Goal: Complete application form: Complete application form

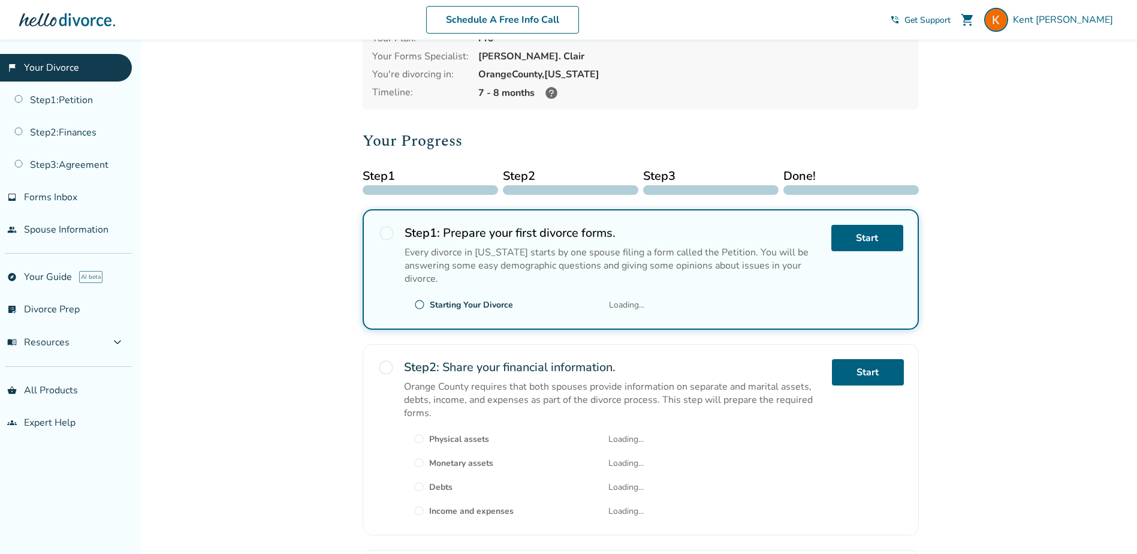
scroll to position [240, 0]
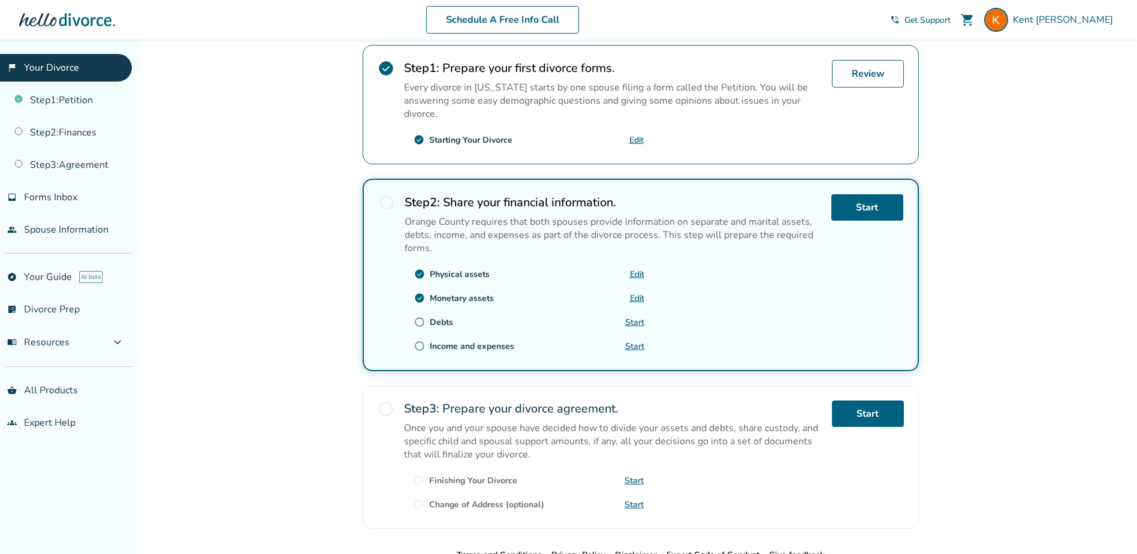
click at [640, 322] on link "Start" at bounding box center [634, 321] width 19 height 11
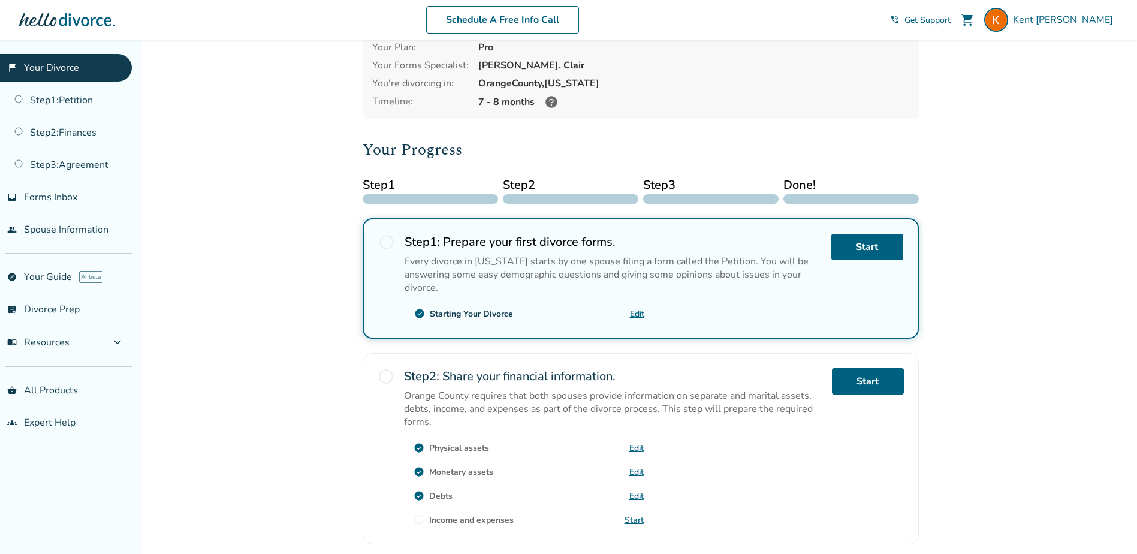
scroll to position [180, 0]
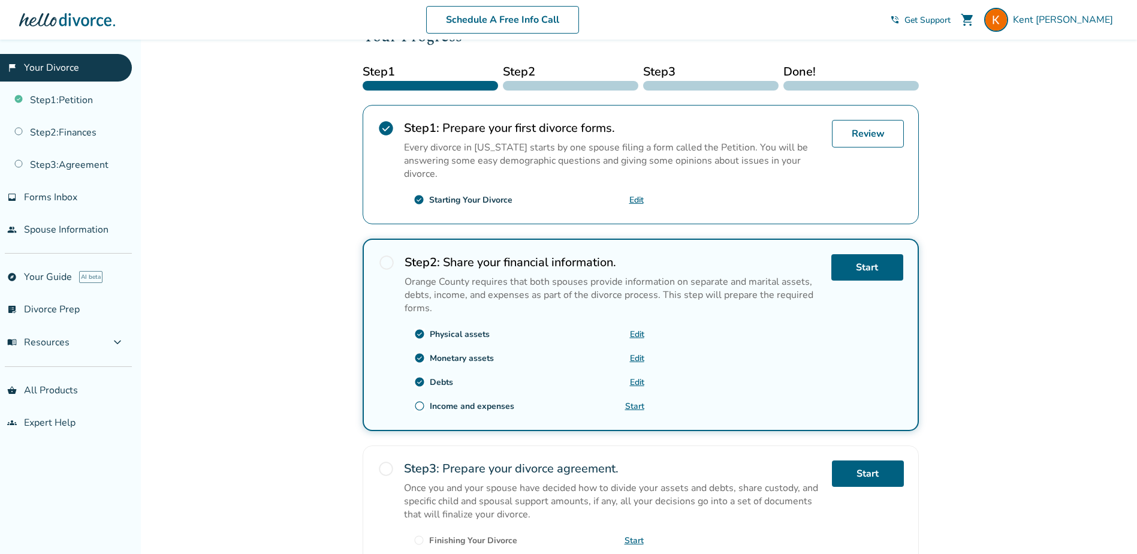
click at [633, 406] on link "Start" at bounding box center [634, 405] width 19 height 11
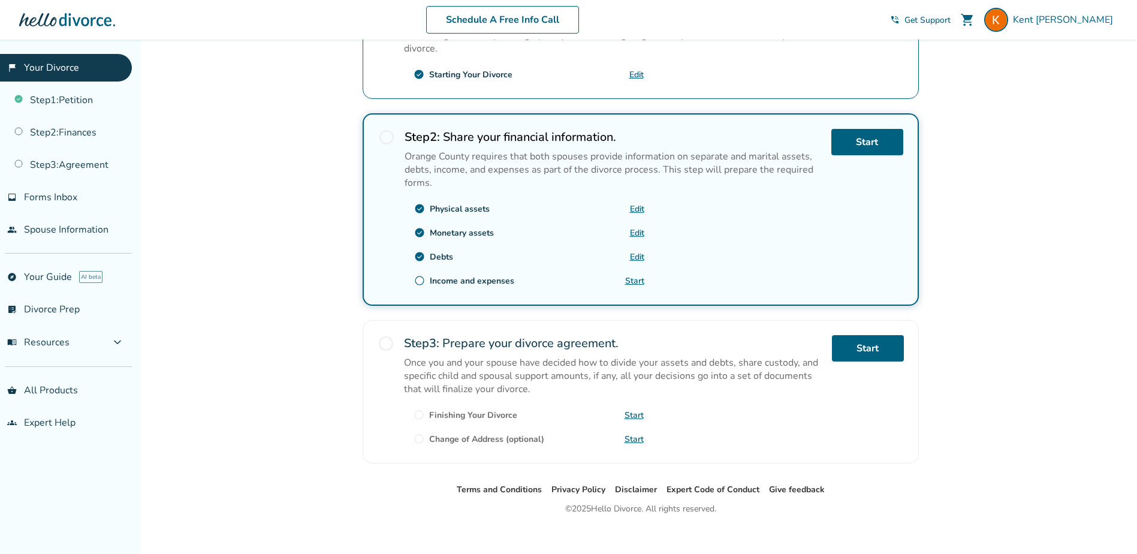
scroll to position [318, 0]
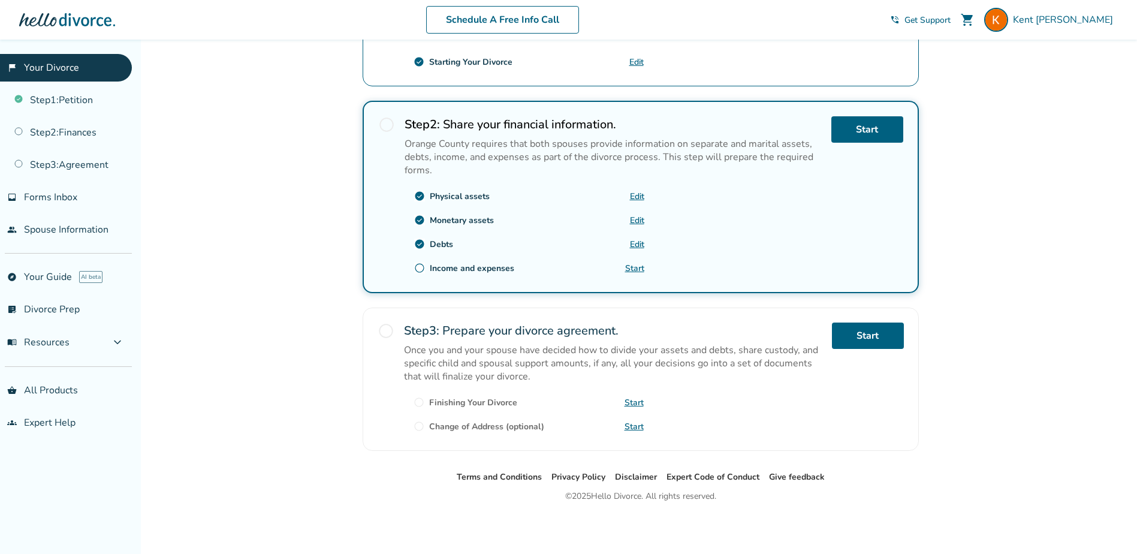
click at [636, 270] on link "Start" at bounding box center [634, 268] width 19 height 11
click at [636, 269] on link "Start" at bounding box center [634, 268] width 19 height 11
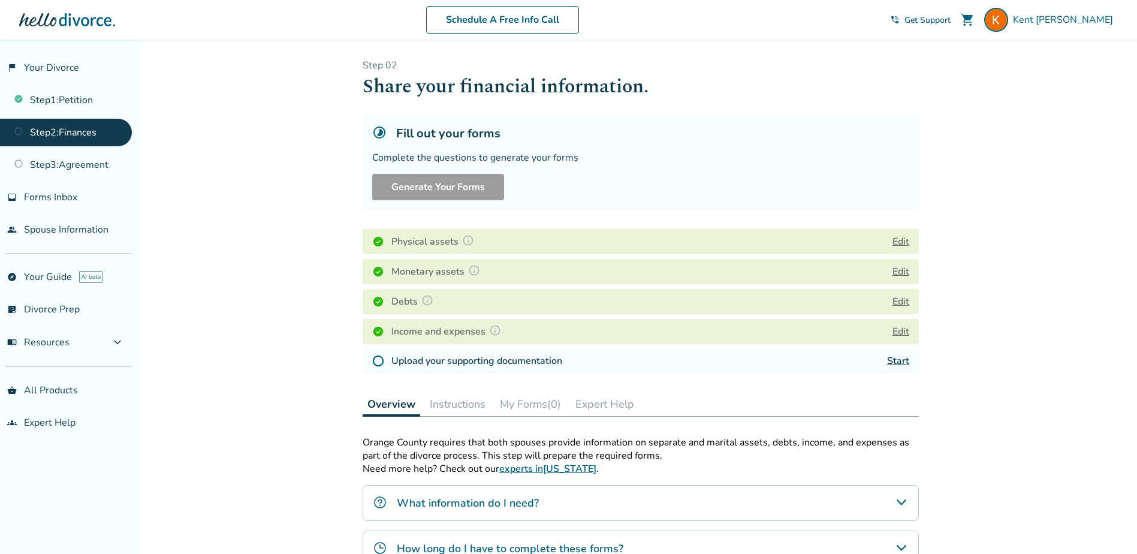
click at [902, 359] on link "Start" at bounding box center [898, 360] width 22 height 13
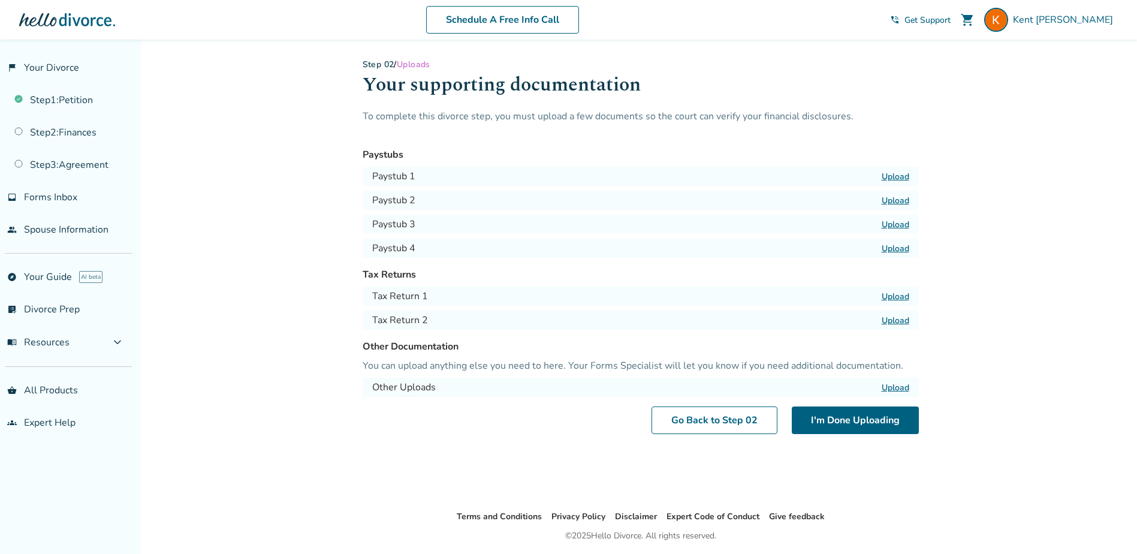
click at [897, 176] on label "Upload" at bounding box center [896, 176] width 28 height 11
click at [0, 0] on input "Upload" at bounding box center [0, 0] width 0 height 0
click at [888, 174] on label "Upload" at bounding box center [896, 176] width 28 height 11
click at [0, 0] on input "Upload" at bounding box center [0, 0] width 0 height 0
click at [888, 200] on label "Upload" at bounding box center [896, 200] width 28 height 11
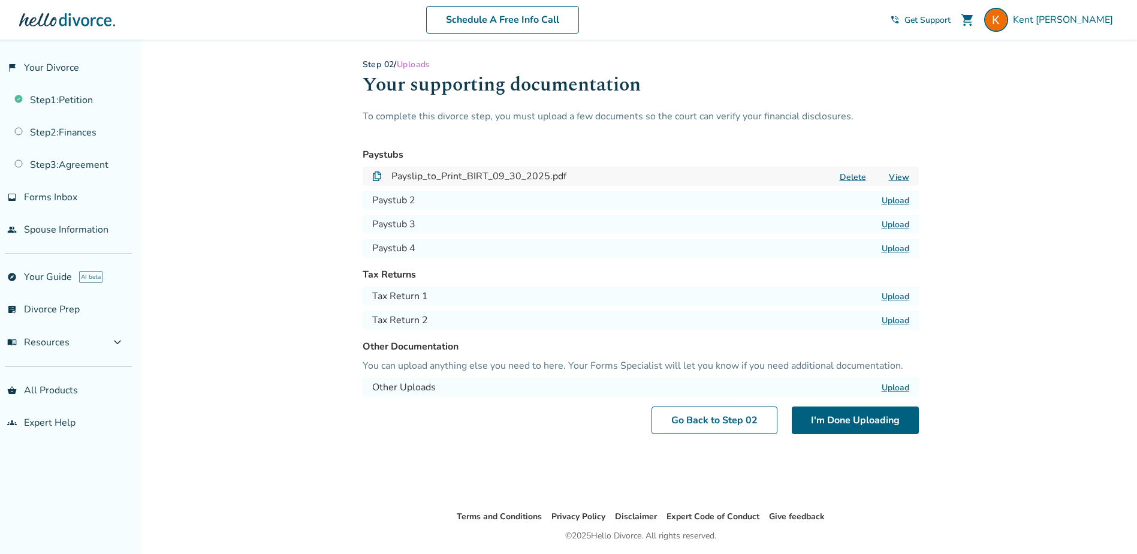
click at [0, 0] on input "Upload" at bounding box center [0, 0] width 0 height 0
click at [899, 298] on label "Upload" at bounding box center [896, 296] width 28 height 11
click at [0, 0] on input "Upload" at bounding box center [0, 0] width 0 height 0
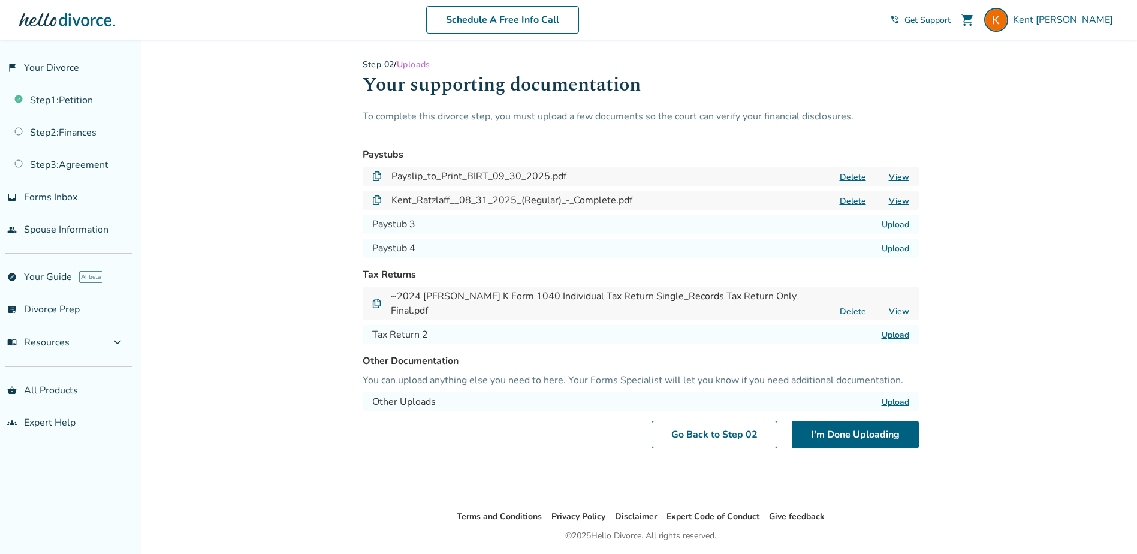
click at [892, 329] on label "Upload" at bounding box center [896, 334] width 28 height 11
click at [0, 0] on input "Upload" at bounding box center [0, 0] width 0 height 0
click at [840, 409] on div "Step 0 2 / Uploads Your supporting documentation To complete this divorce step,…" at bounding box center [641, 254] width 556 height 390
click at [850, 421] on button "I'm Done Uploading" at bounding box center [855, 435] width 127 height 28
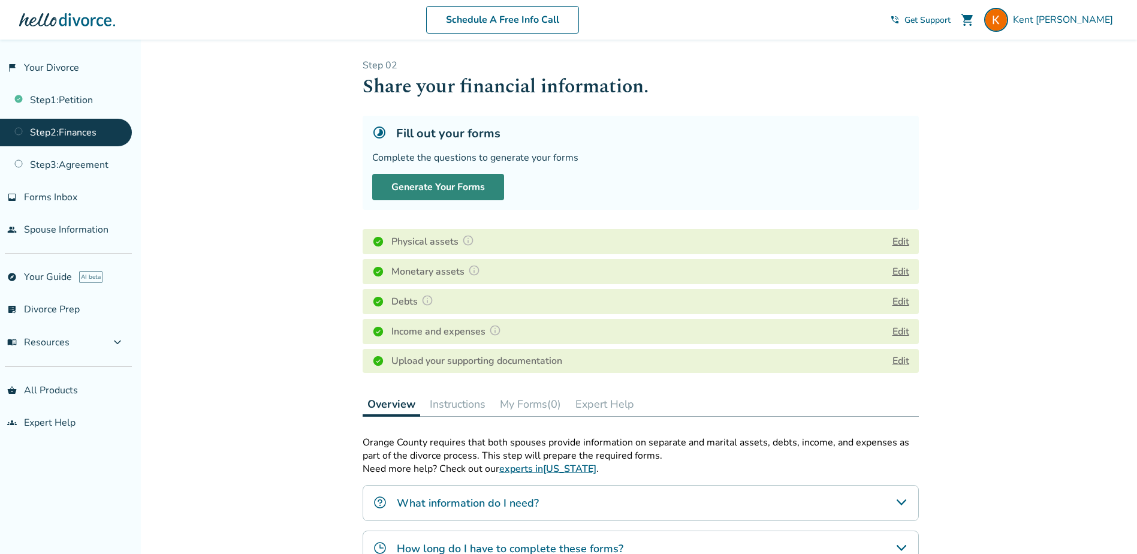
click at [433, 188] on button "Generate Your Forms" at bounding box center [438, 187] width 132 height 26
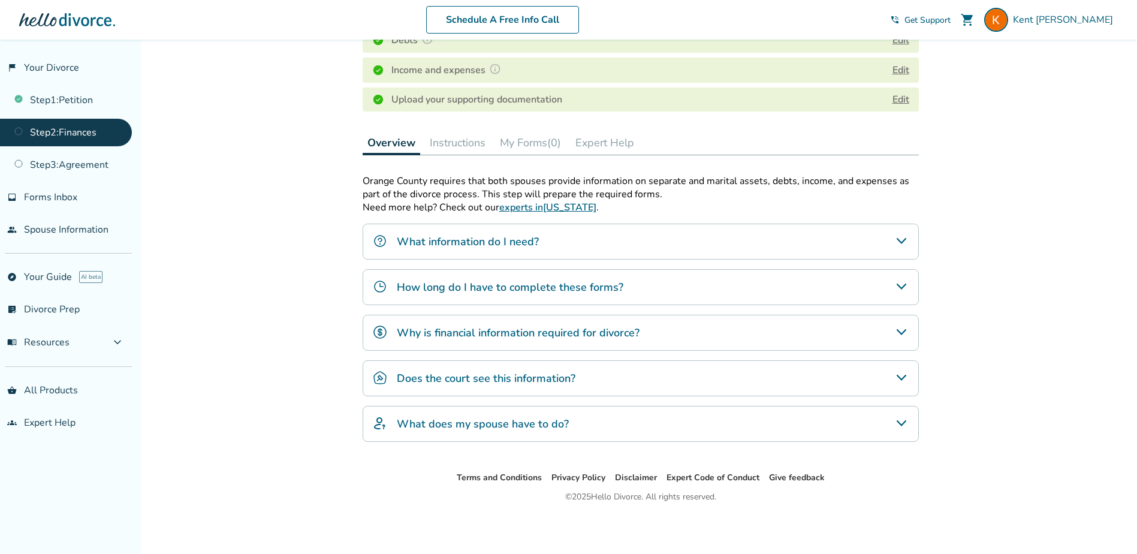
scroll to position [275, 0]
click at [465, 370] on h4 "Does the court see this information?" at bounding box center [486, 378] width 179 height 16
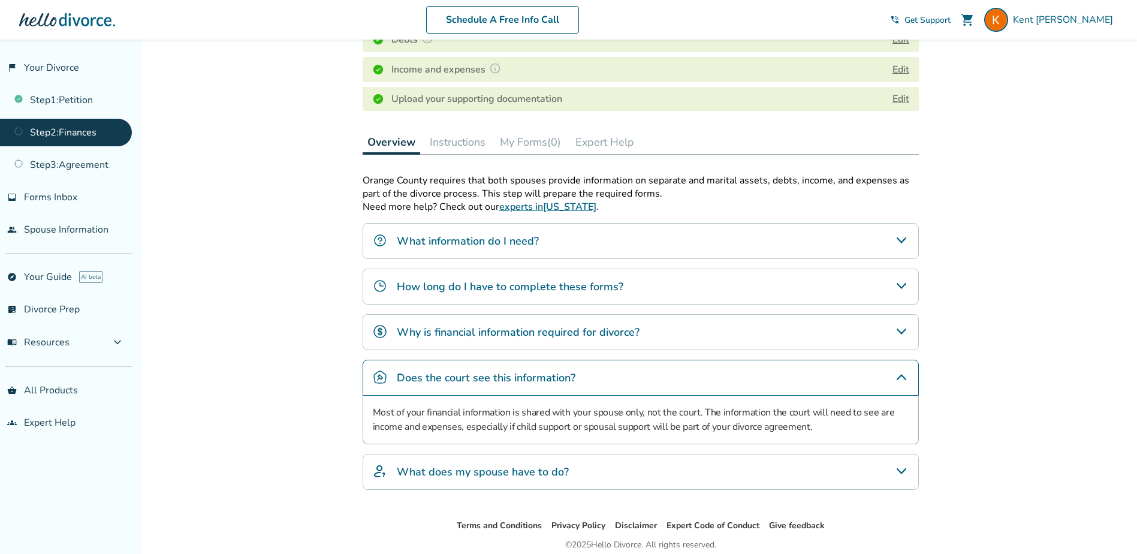
click at [487, 333] on h4 "Why is financial information required for divorce?" at bounding box center [518, 332] width 243 height 16
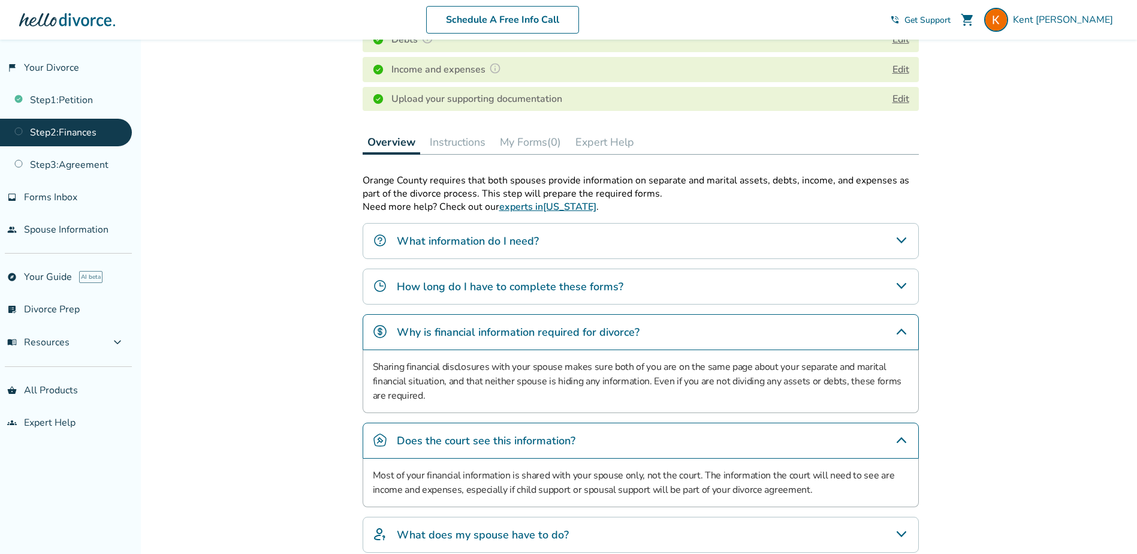
click at [467, 288] on h4 "How long do I have to complete these forms?" at bounding box center [510, 287] width 227 height 16
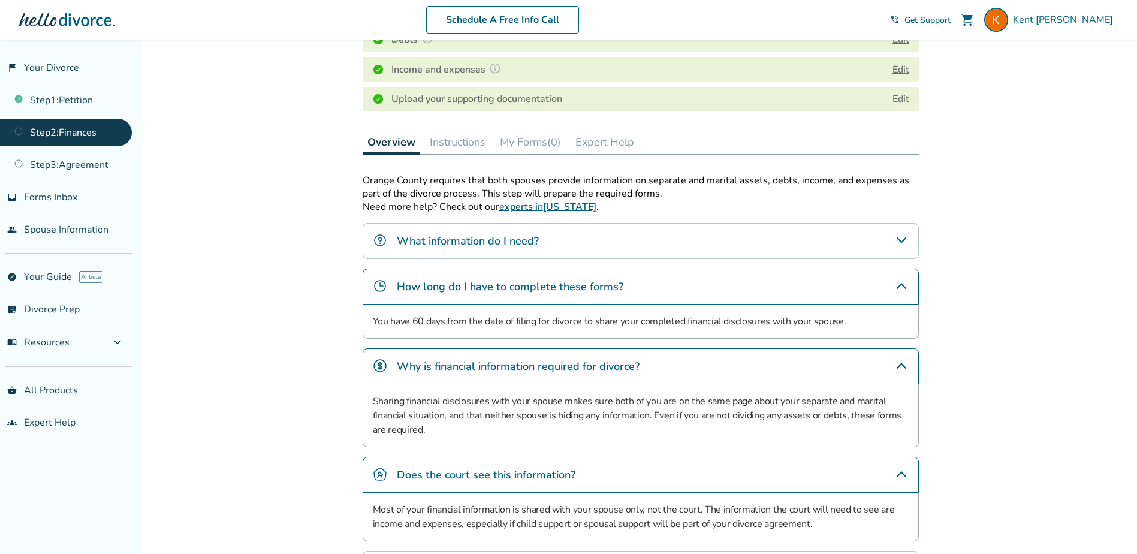
click at [446, 242] on h4 "What information do I need?" at bounding box center [468, 241] width 142 height 16
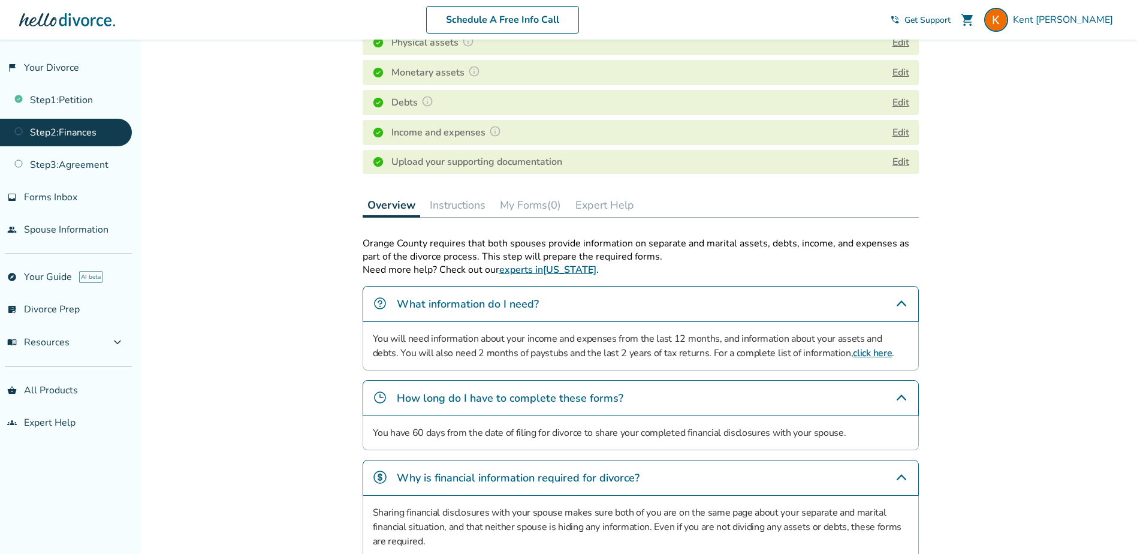
scroll to position [0, 0]
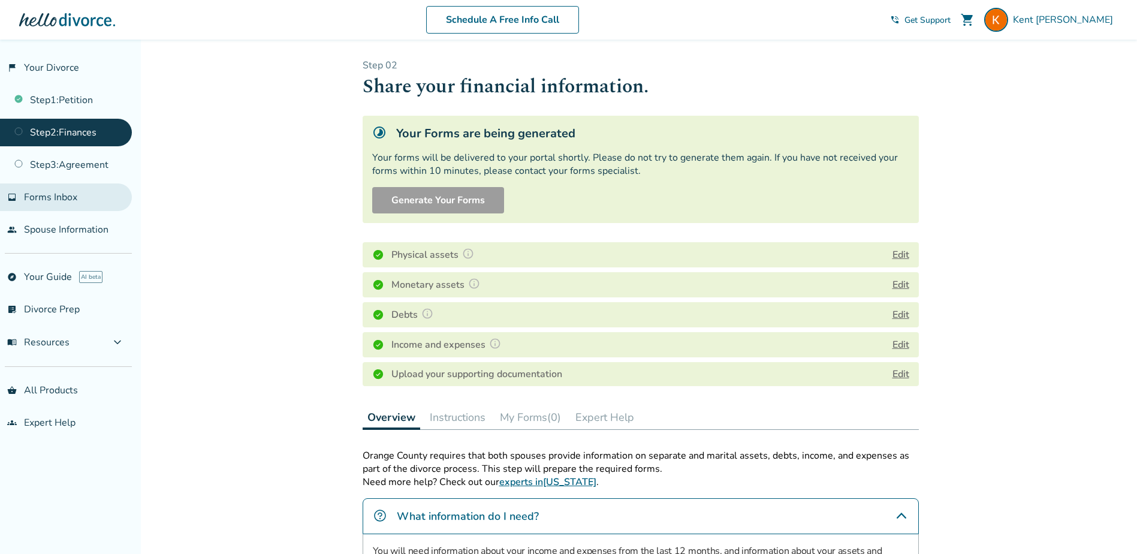
click at [75, 209] on link "inbox Forms Inbox" at bounding box center [66, 197] width 132 height 28
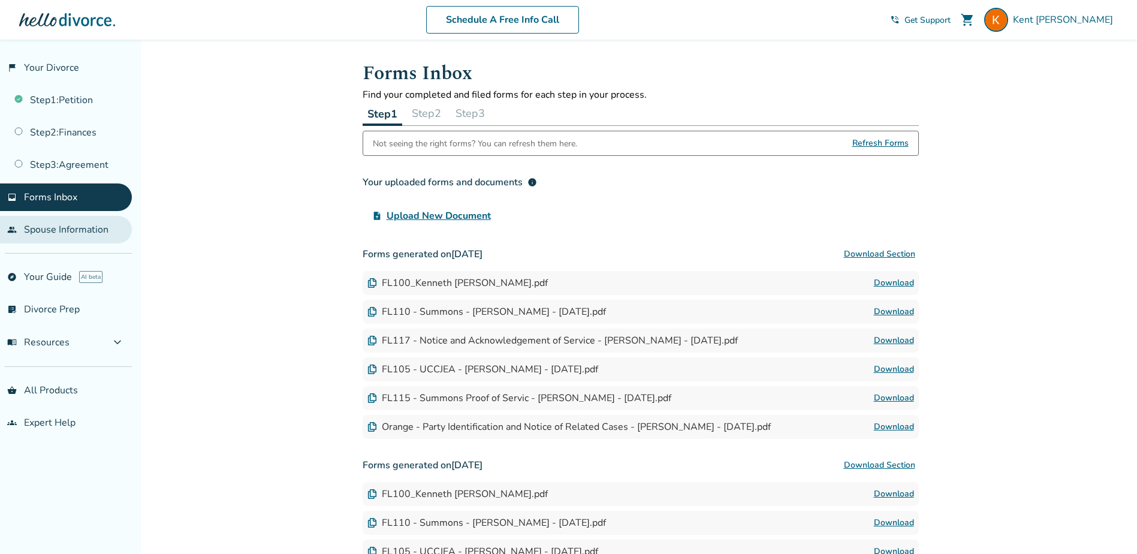
click at [56, 230] on link "people Spouse Information" at bounding box center [66, 230] width 132 height 28
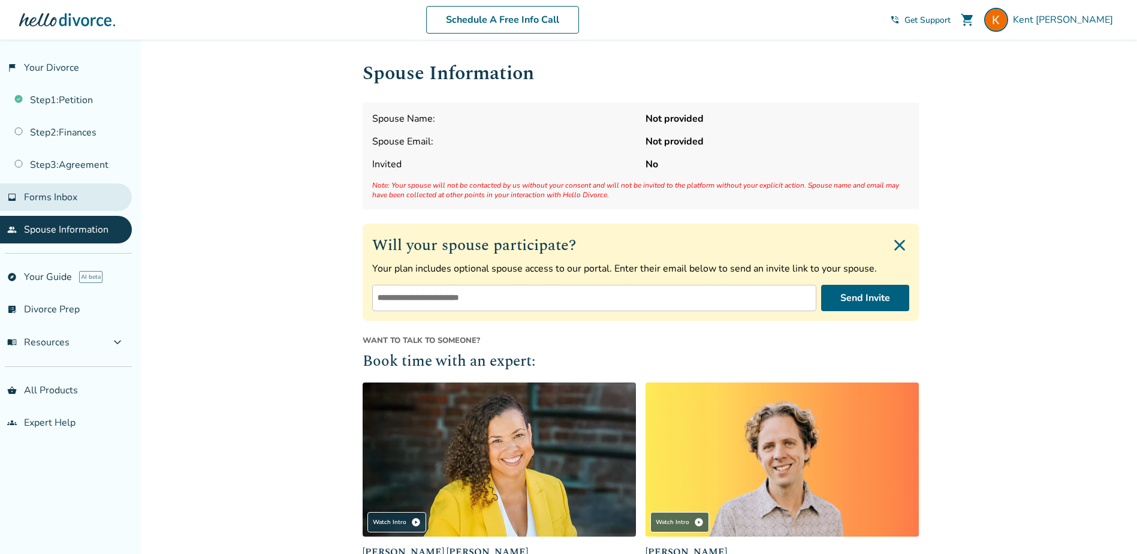
click at [50, 201] on span "Forms Inbox" at bounding box center [50, 197] width 53 height 13
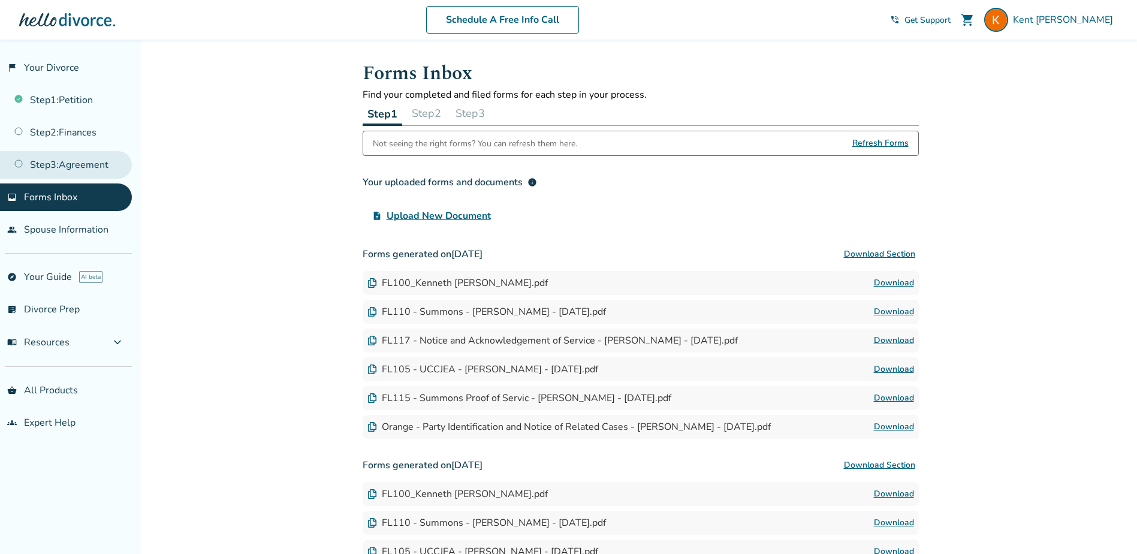
click at [102, 161] on link "Step 3 : Agreement" at bounding box center [66, 165] width 132 height 28
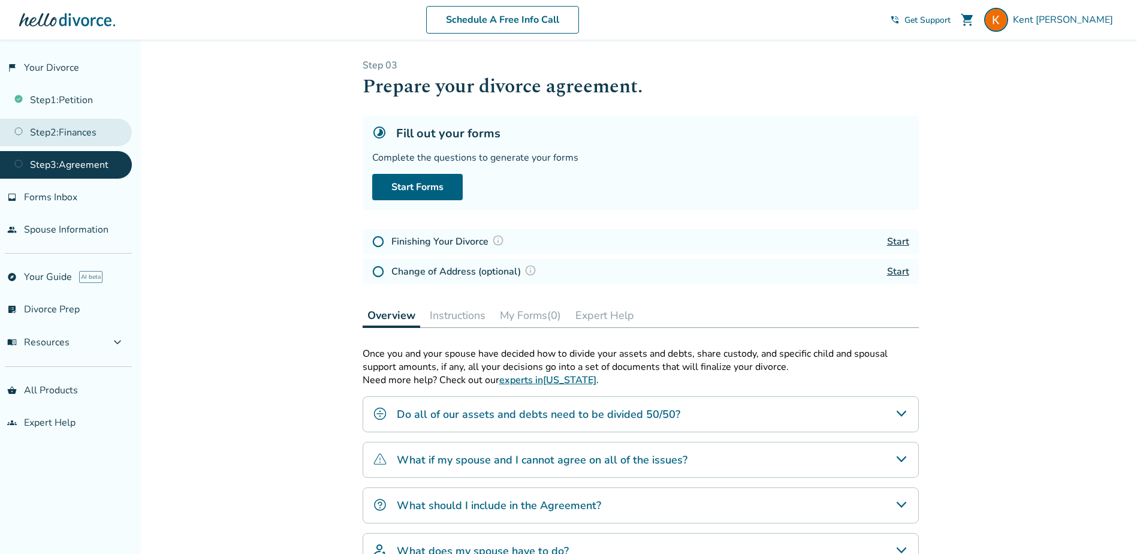
click at [65, 123] on link "Step 2 : Finances" at bounding box center [66, 133] width 132 height 28
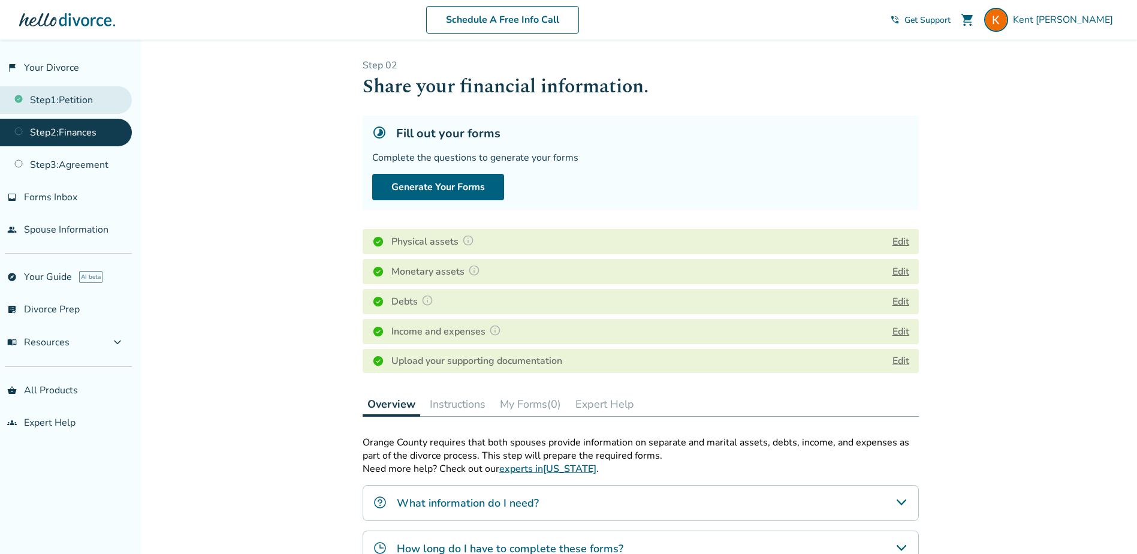
click at [67, 102] on link "Step 1 : Petition" at bounding box center [66, 100] width 132 height 28
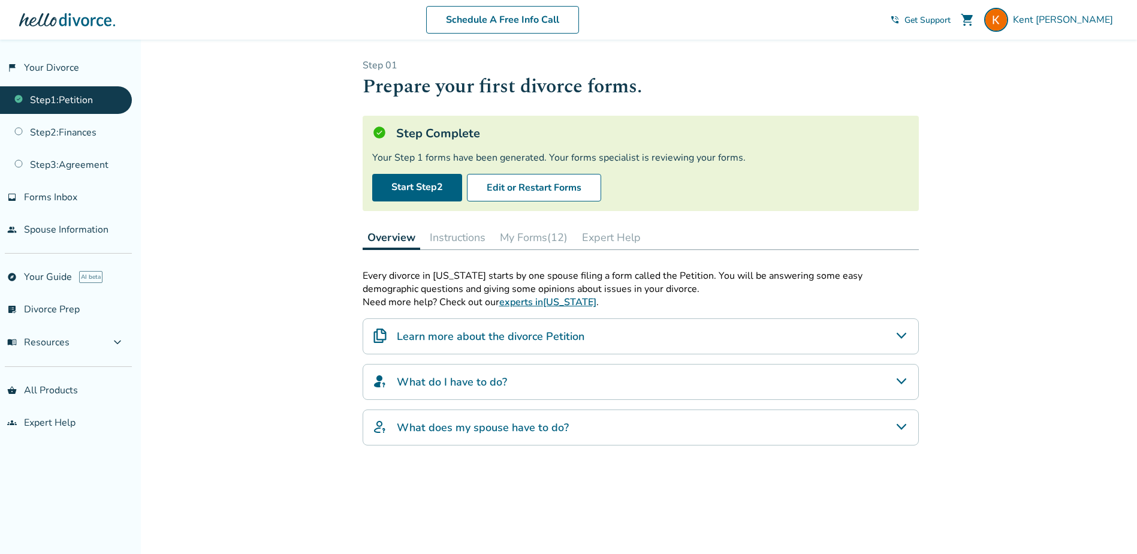
click at [531, 241] on button "My Forms (12)" at bounding box center [533, 237] width 77 height 24
